Goal: Task Accomplishment & Management: Complete application form

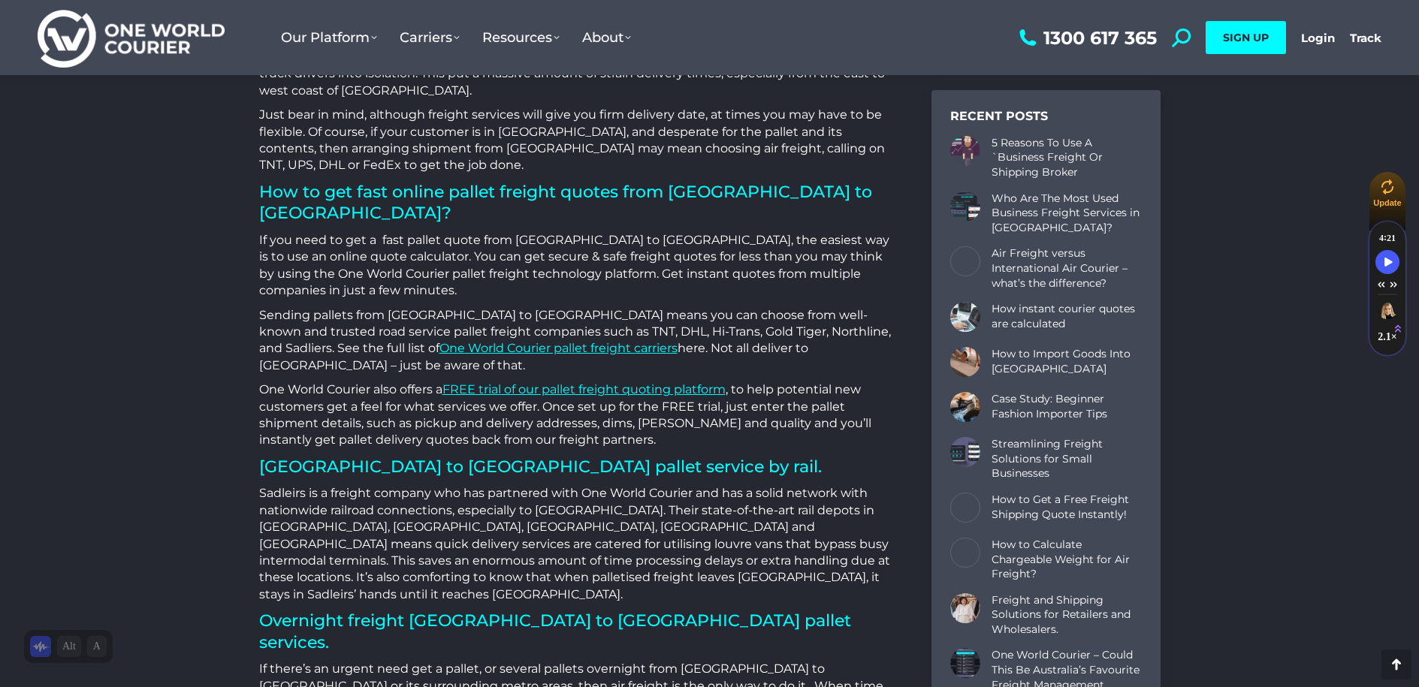
scroll to position [1803, 0]
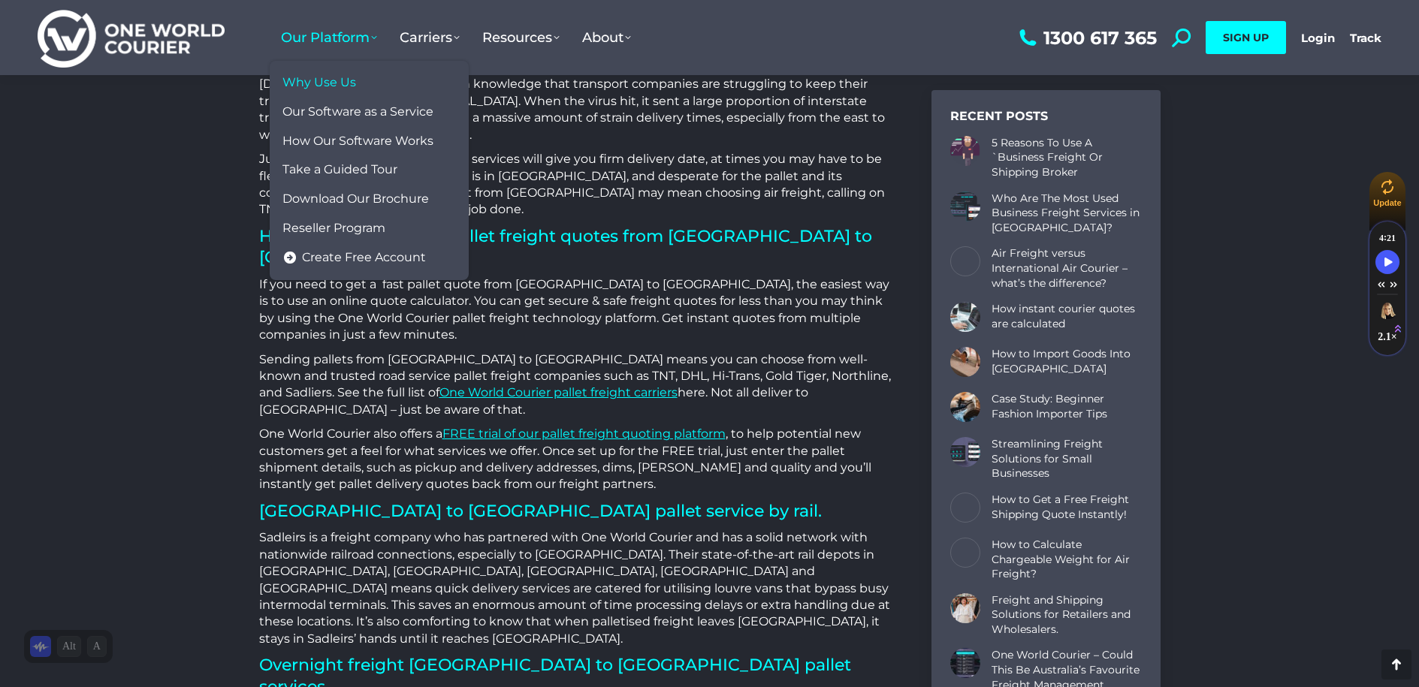
click at [340, 84] on span "Why Use Us" at bounding box center [319, 83] width 74 height 16
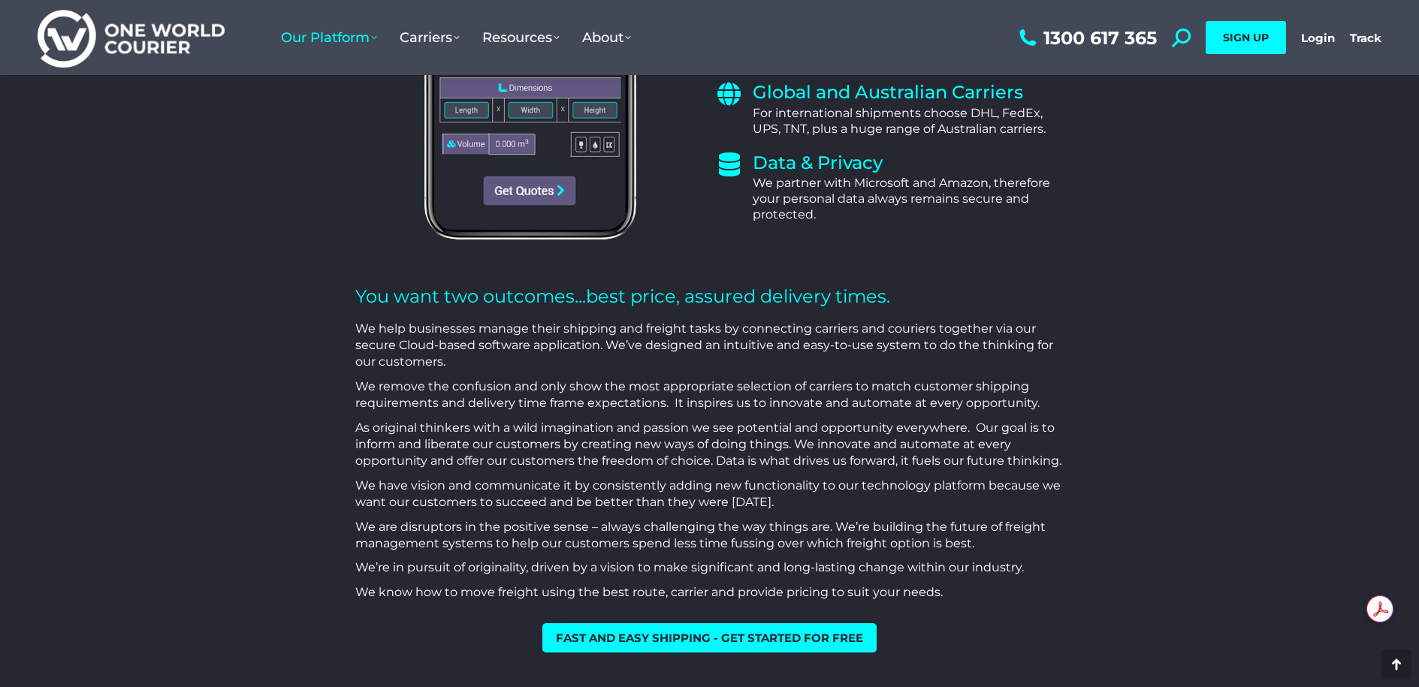
scroll to position [826, 0]
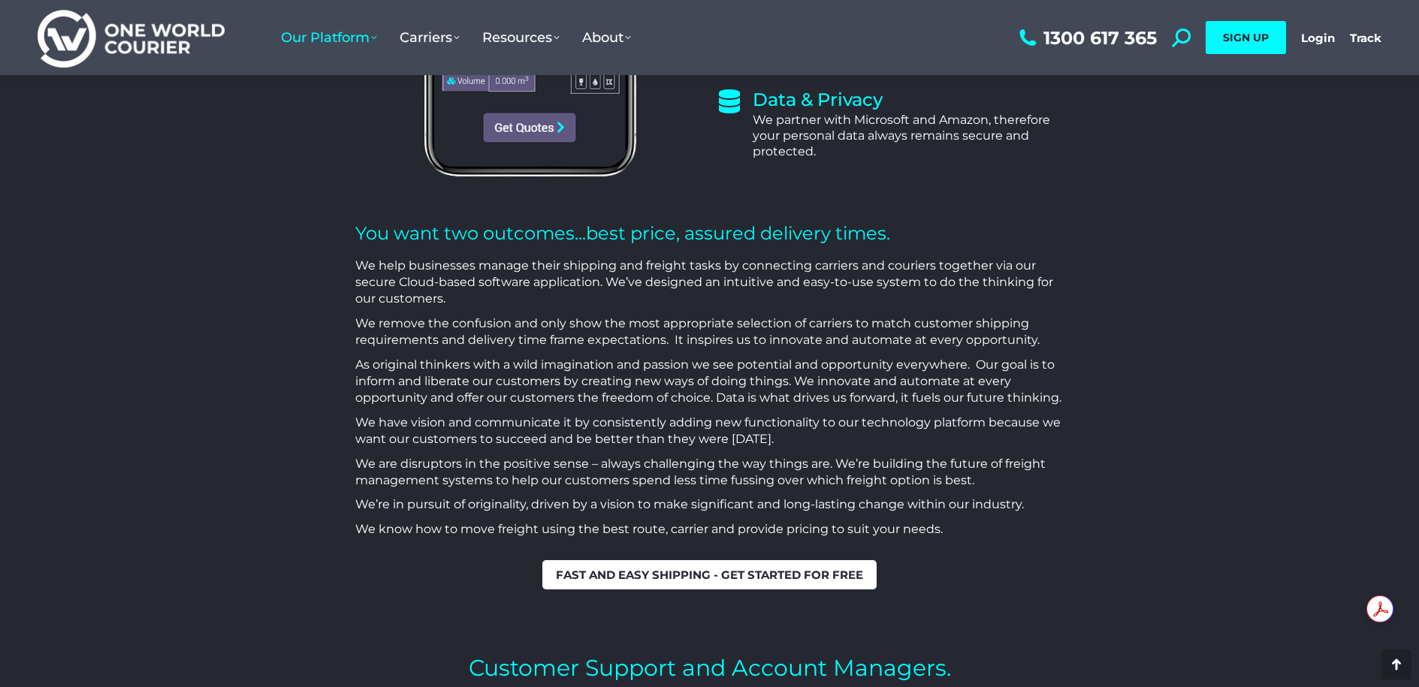
click at [706, 576] on span "Fast and easy shipping - get started for free" at bounding box center [709, 574] width 307 height 11
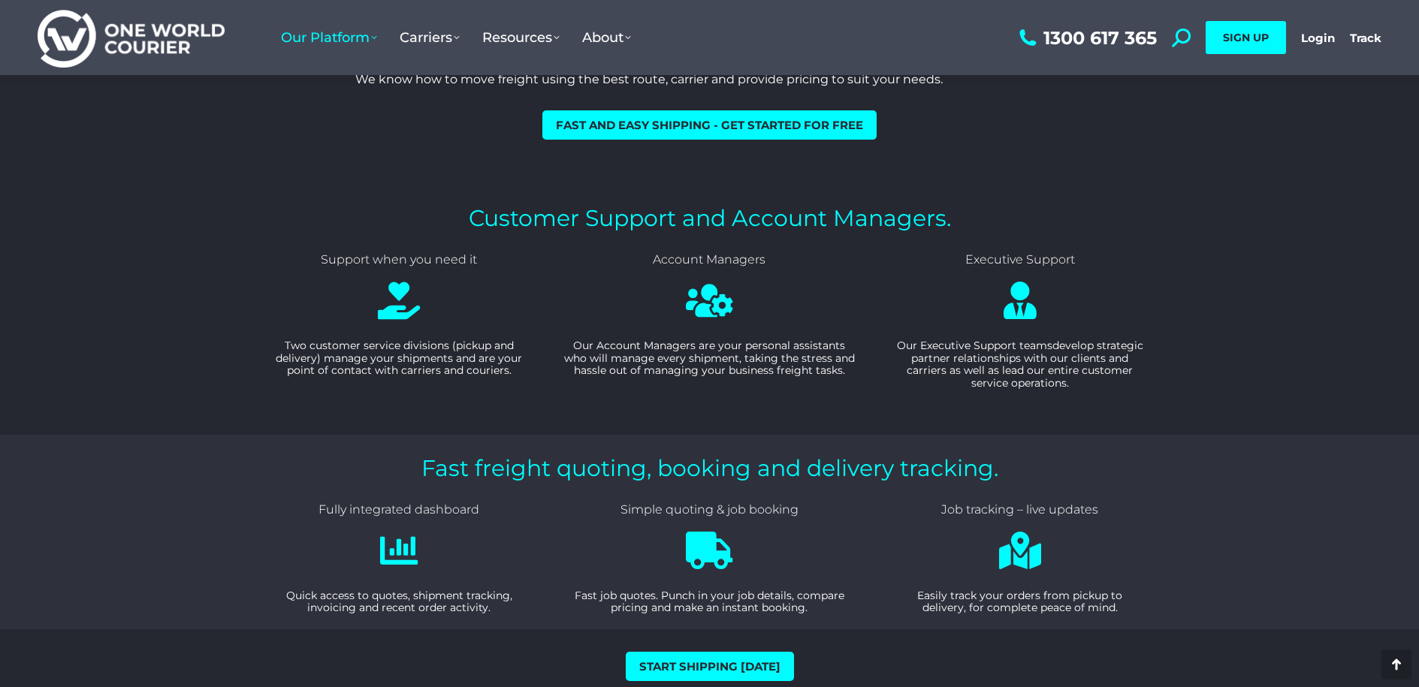
scroll to position [1277, 0]
